Goal: Task Accomplishment & Management: Use online tool/utility

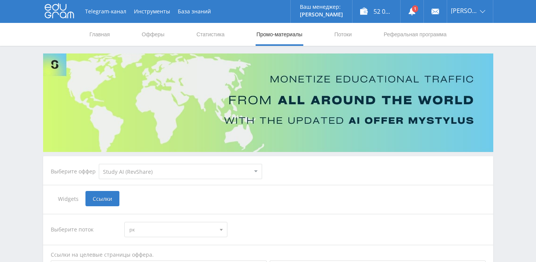
select select "376"
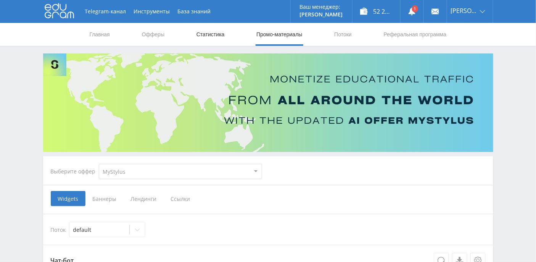
click at [212, 34] on link "Статистика" at bounding box center [211, 34] width 30 height 23
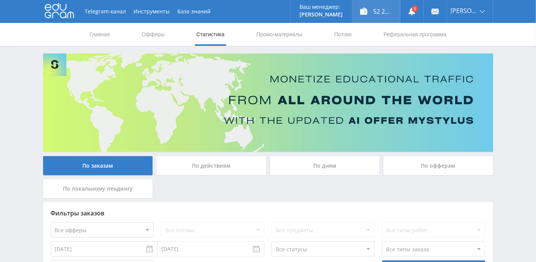
click at [388, 12] on div "52 221,31 ₽" at bounding box center [377, 11] width 48 height 23
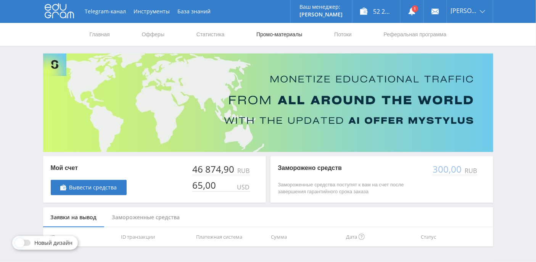
click at [278, 40] on link "Промо-материалы" at bounding box center [279, 34] width 47 height 23
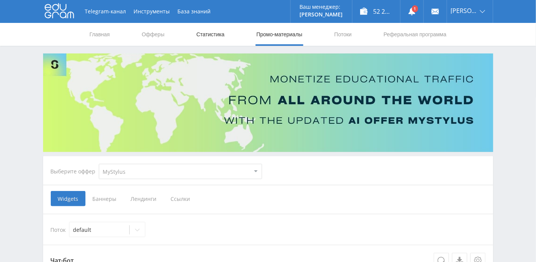
click at [225, 35] on link "Статистика" at bounding box center [211, 34] width 30 height 23
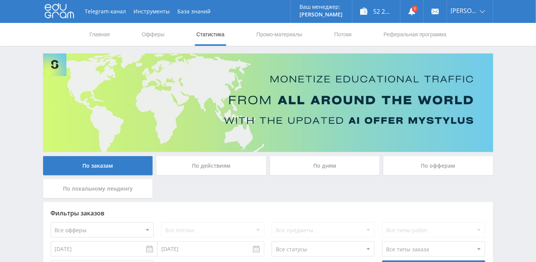
click at [324, 170] on div "По дням" at bounding box center [325, 165] width 110 height 19
click at [0, 0] on input "По дням" at bounding box center [0, 0] width 0 height 0
click at [424, 12] on link at bounding box center [412, 11] width 23 height 23
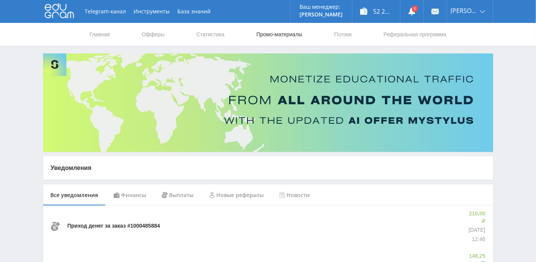
click at [279, 33] on link "Промо-материалы" at bounding box center [279, 34] width 47 height 23
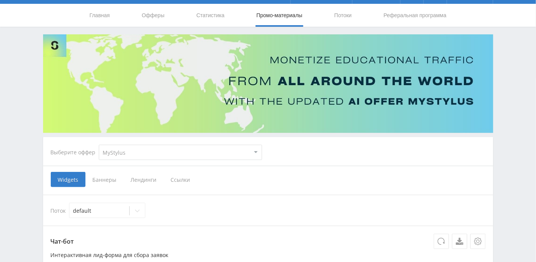
scroll to position [51, 0]
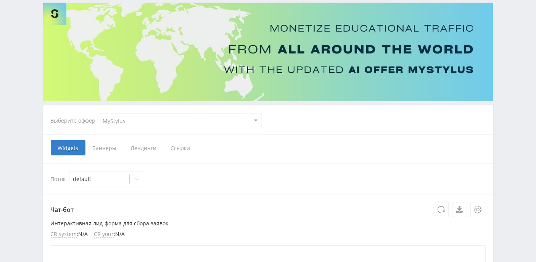
click at [157, 116] on select "MyStylus MyStylus - Revshare Кэмп Studybay Автор24 Studybay Brazil Study AI (Re…" at bounding box center [180, 120] width 163 height 15
select select "376"
click at [99, 113] on select "MyStylus MyStylus - Revshare Кэмп Studybay Автор24 Studybay Brazil Study AI (Re…" at bounding box center [180, 120] width 163 height 15
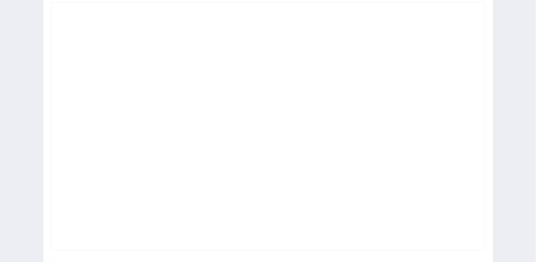
select select "376"
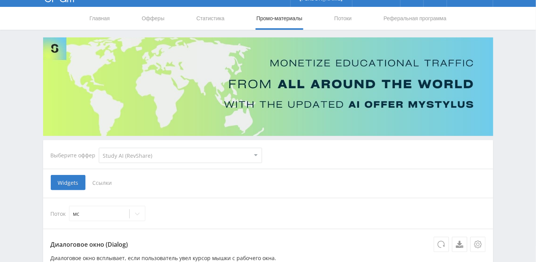
scroll to position [0, 0]
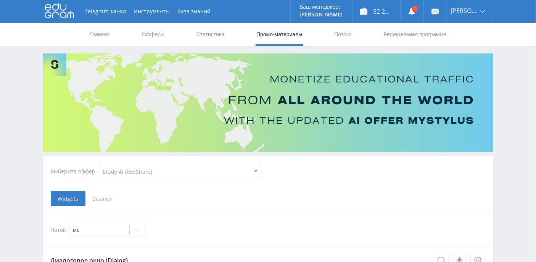
click at [108, 195] on span "Ссылки" at bounding box center [103, 198] width 34 height 15
click at [0, 0] on input "Ссылки" at bounding box center [0, 0] width 0 height 0
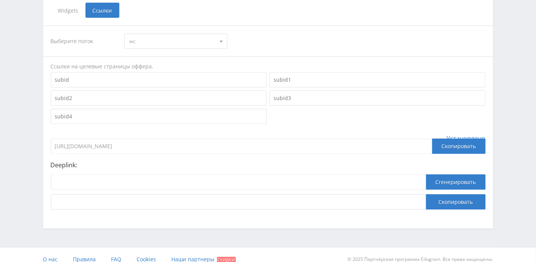
scroll to position [196, 0]
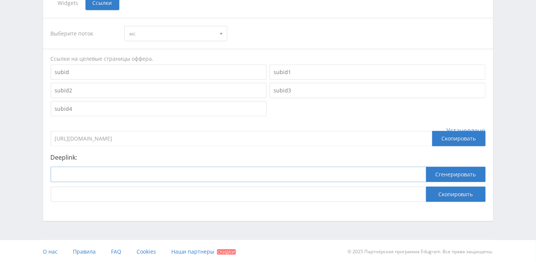
click at [138, 176] on input at bounding box center [239, 174] width 376 height 15
paste input "https://study24.ai/chat/sora"
type input "https://study24.ai/chat/sora"
click at [447, 176] on button "Сгенерировать" at bounding box center [456, 174] width 60 height 15
click at [451, 195] on button "Скопировать" at bounding box center [456, 194] width 60 height 15
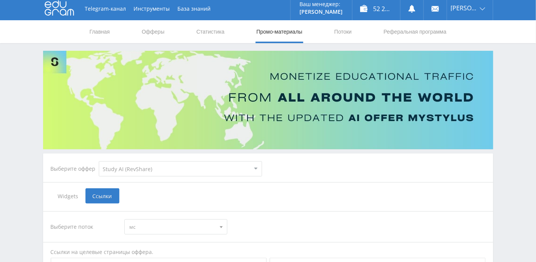
scroll to position [0, 0]
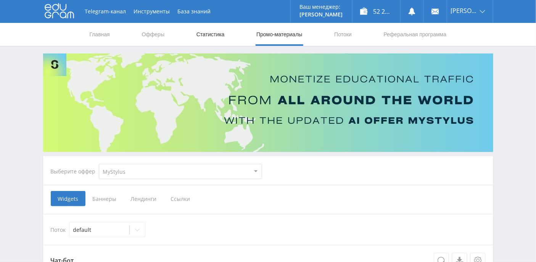
click at [219, 37] on link "Статистика" at bounding box center [211, 34] width 30 height 23
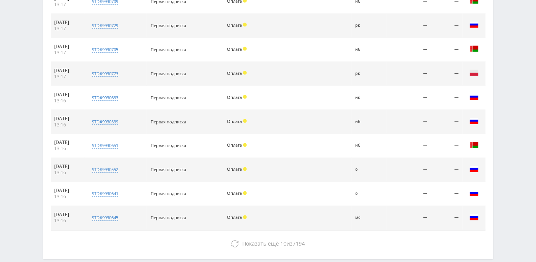
scroll to position [355, 0]
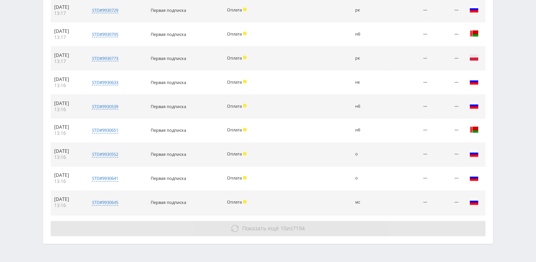
click at [274, 225] on span "Показать ещё" at bounding box center [260, 228] width 37 height 7
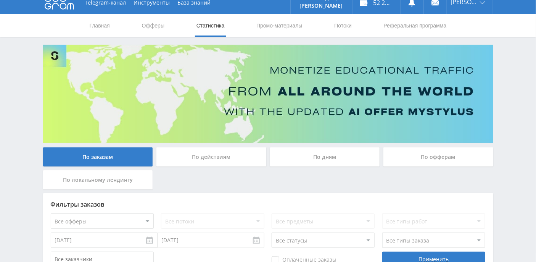
scroll to position [0, 0]
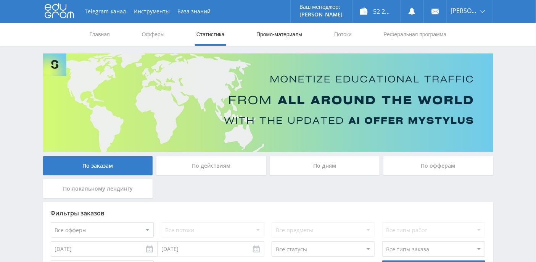
click at [274, 37] on link "Промо-материалы" at bounding box center [279, 34] width 47 height 23
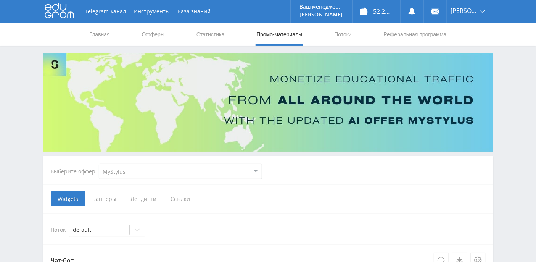
click at [205, 171] on select "MyStylus MyStylus - Revshare Кэмп Studybay Автор24 Studybay Brazil Study AI (Re…" at bounding box center [180, 171] width 163 height 15
select select "376"
click at [99, 164] on select "MyStylus MyStylus - Revshare Кэмп Studybay Автор24 Studybay Brazil Study AI (Re…" at bounding box center [180, 171] width 163 height 15
select select "376"
click at [347, 38] on link "Потоки" at bounding box center [343, 34] width 19 height 23
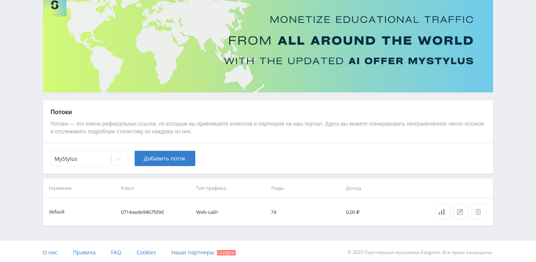
scroll to position [60, 0]
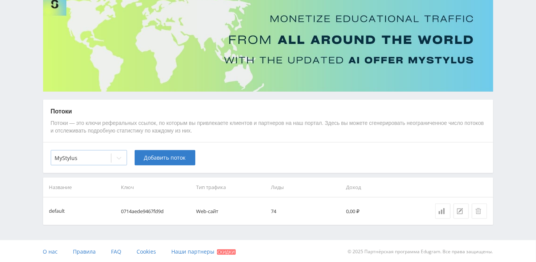
click at [121, 157] on icon at bounding box center [119, 158] width 6 height 6
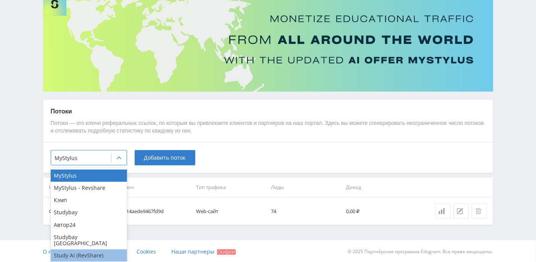
click at [96, 249] on div "Study AI (RevShare)" at bounding box center [89, 255] width 76 height 12
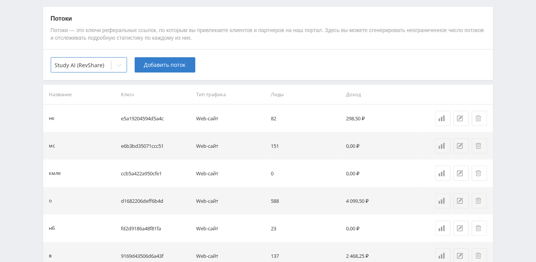
scroll to position [162, 0]
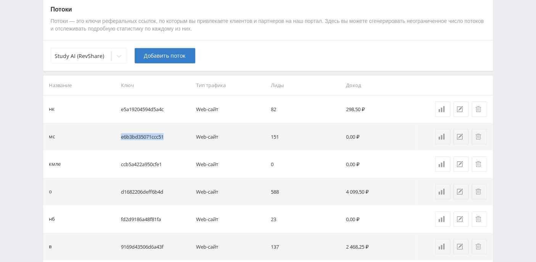
drag, startPoint x: 121, startPoint y: 137, endPoint x: 176, endPoint y: 134, distance: 55.5
click at [176, 134] on td "e6b3bd35071ccc51" at bounding box center [155, 136] width 75 height 27
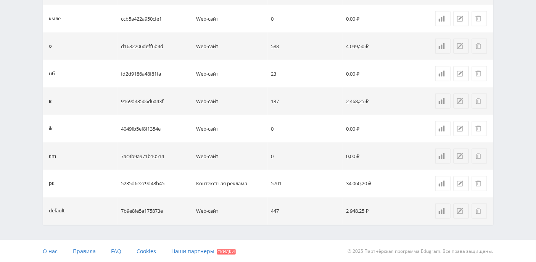
scroll to position [0, 0]
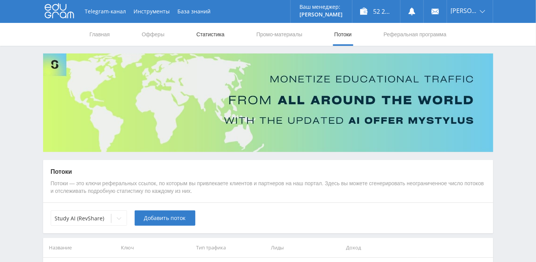
click at [224, 37] on link "Статистика" at bounding box center [211, 34] width 30 height 23
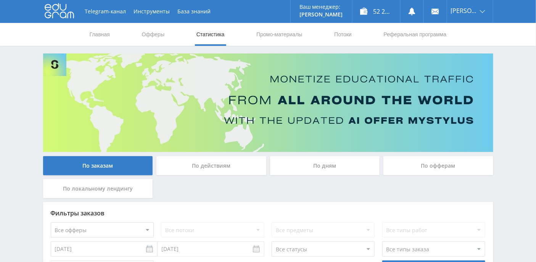
click at [332, 166] on div "По дням" at bounding box center [325, 165] width 110 height 19
click at [0, 0] on input "По дням" at bounding box center [0, 0] width 0 height 0
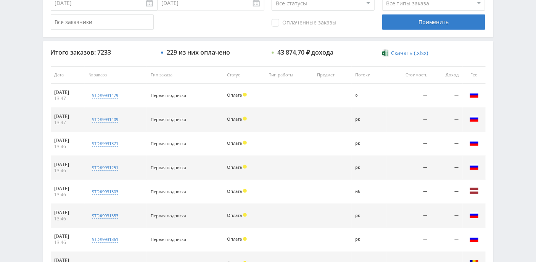
scroll to position [154, 0]
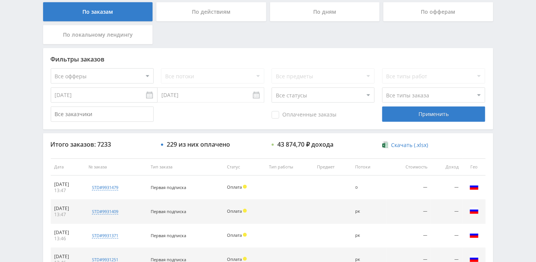
click at [371, 93] on select "Все статусы В аукционе В работе На гарантии Завершен Возврат Черновик" at bounding box center [323, 94] width 103 height 15
select select "3"
click at [272, 87] on select "Все статусы В аукционе В работе На гарантии Завершен Возврат Черновик" at bounding box center [323, 94] width 103 height 15
click at [430, 115] on div "Применить" at bounding box center [434, 114] width 103 height 15
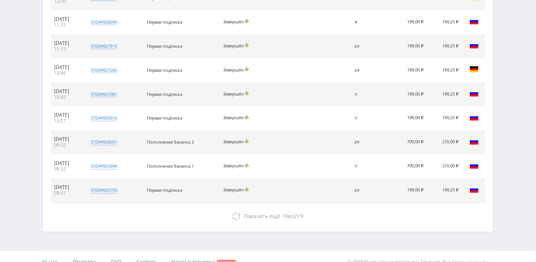
scroll to position [376, 0]
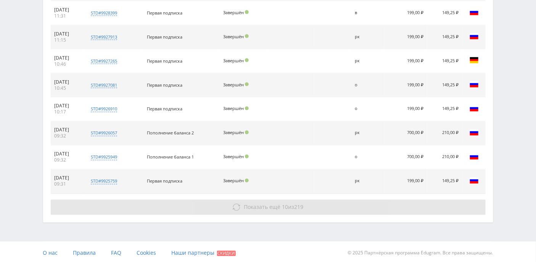
click at [252, 210] on button "Показать ещё 10 из 219" at bounding box center [268, 207] width 435 height 15
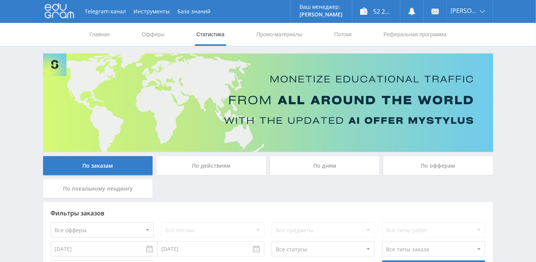
click at [330, 164] on div "По дням" at bounding box center [325, 165] width 110 height 19
click at [0, 0] on input "По дням" at bounding box center [0, 0] width 0 height 0
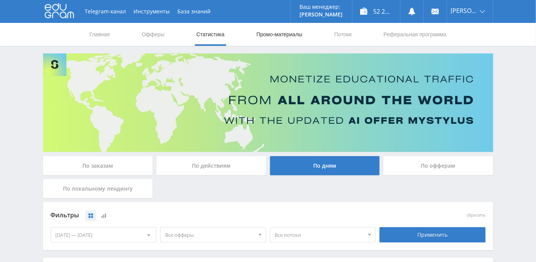
click at [280, 37] on link "Промо-материалы" at bounding box center [279, 34] width 47 height 23
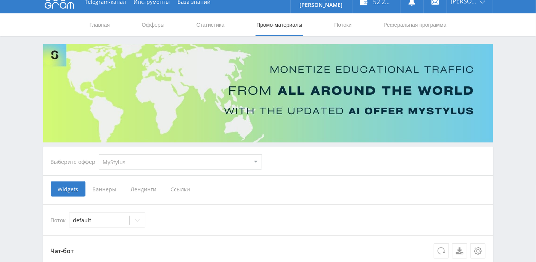
scroll to position [102, 0]
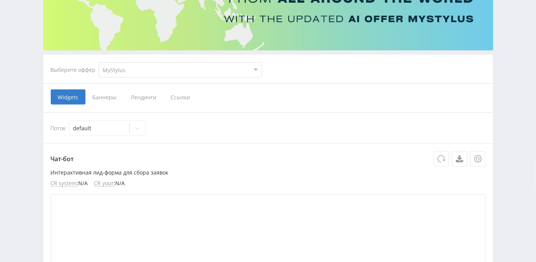
click at [251, 71] on select "MyStylus MyStylus - Revshare Кэмп Studybay Автор24 Studybay Brazil Study AI (Re…" at bounding box center [180, 69] width 163 height 15
select select "376"
click at [99, 62] on select "MyStylus MyStylus - Revshare Кэмп Studybay Автор24 Studybay Brazil Study AI (Re…" at bounding box center [180, 69] width 163 height 15
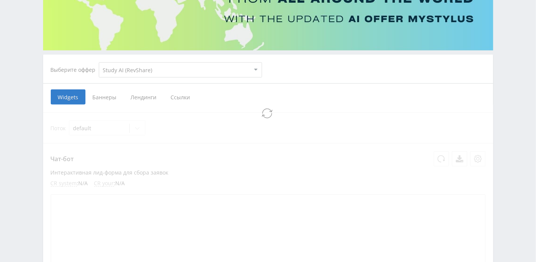
select select "376"
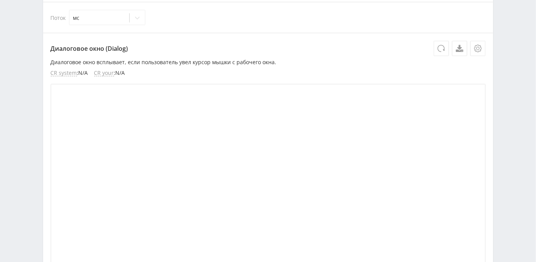
scroll to position [62, 0]
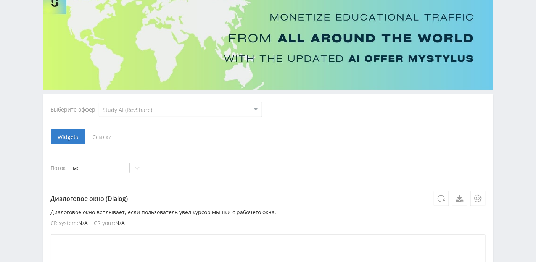
click at [101, 136] on span "Ссылки" at bounding box center [103, 136] width 34 height 15
click at [0, 0] on input "Ссылки" at bounding box center [0, 0] width 0 height 0
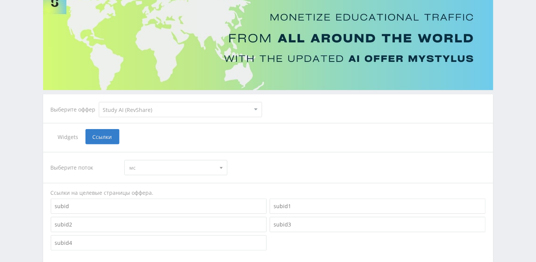
click at [221, 165] on div at bounding box center [221, 167] width 11 height 15
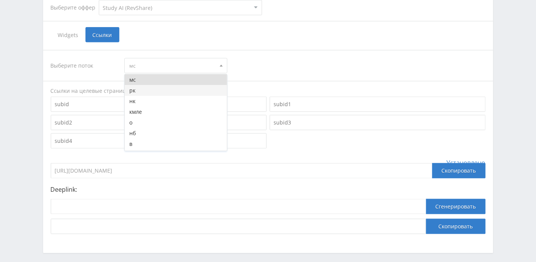
click at [170, 87] on button "рк" at bounding box center [176, 90] width 102 height 11
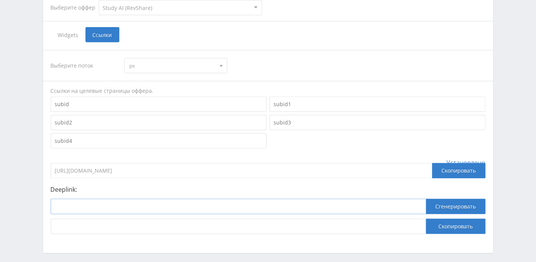
click at [109, 204] on input at bounding box center [239, 206] width 376 height 15
paste input "https://study24.ai/chat/suno"
type input "https://study24.ai/chat/suno"
click at [446, 206] on button "Сгенерировать" at bounding box center [456, 206] width 60 height 15
click at [452, 225] on button "Скопировать" at bounding box center [456, 226] width 60 height 15
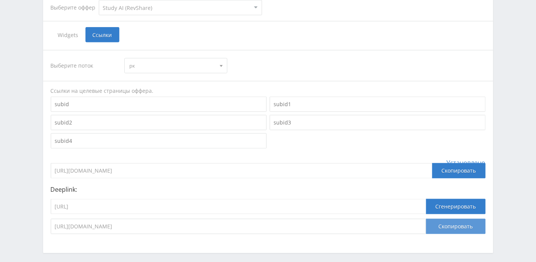
click at [446, 226] on button "Скопировать" at bounding box center [456, 226] width 60 height 15
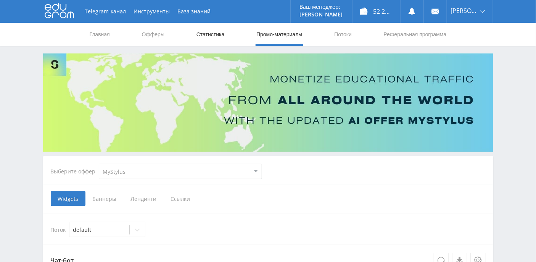
click at [220, 34] on link "Статистика" at bounding box center [211, 34] width 30 height 23
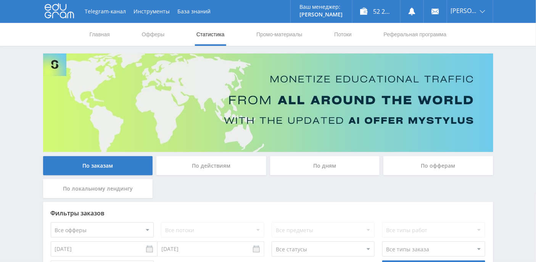
click at [326, 168] on div "По дням" at bounding box center [325, 165] width 110 height 19
click at [0, 0] on input "По дням" at bounding box center [0, 0] width 0 height 0
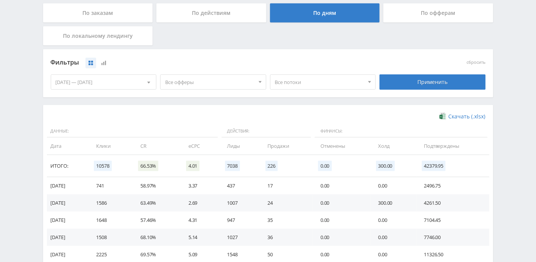
scroll to position [203, 0]
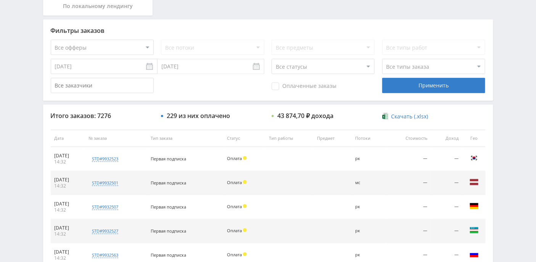
scroll to position [203, 0]
